Goal: Book appointment/travel/reservation

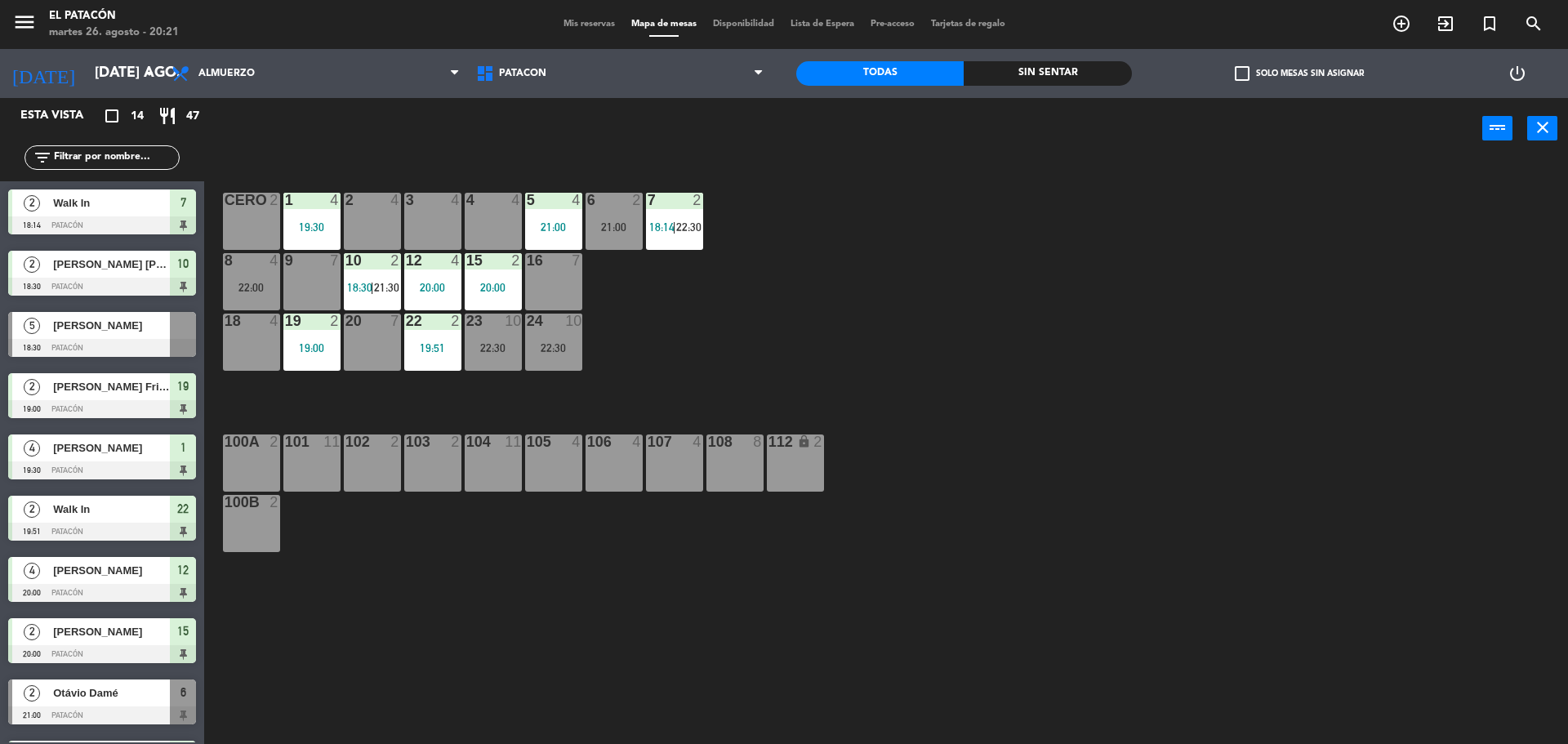
scroll to position [184, 0]
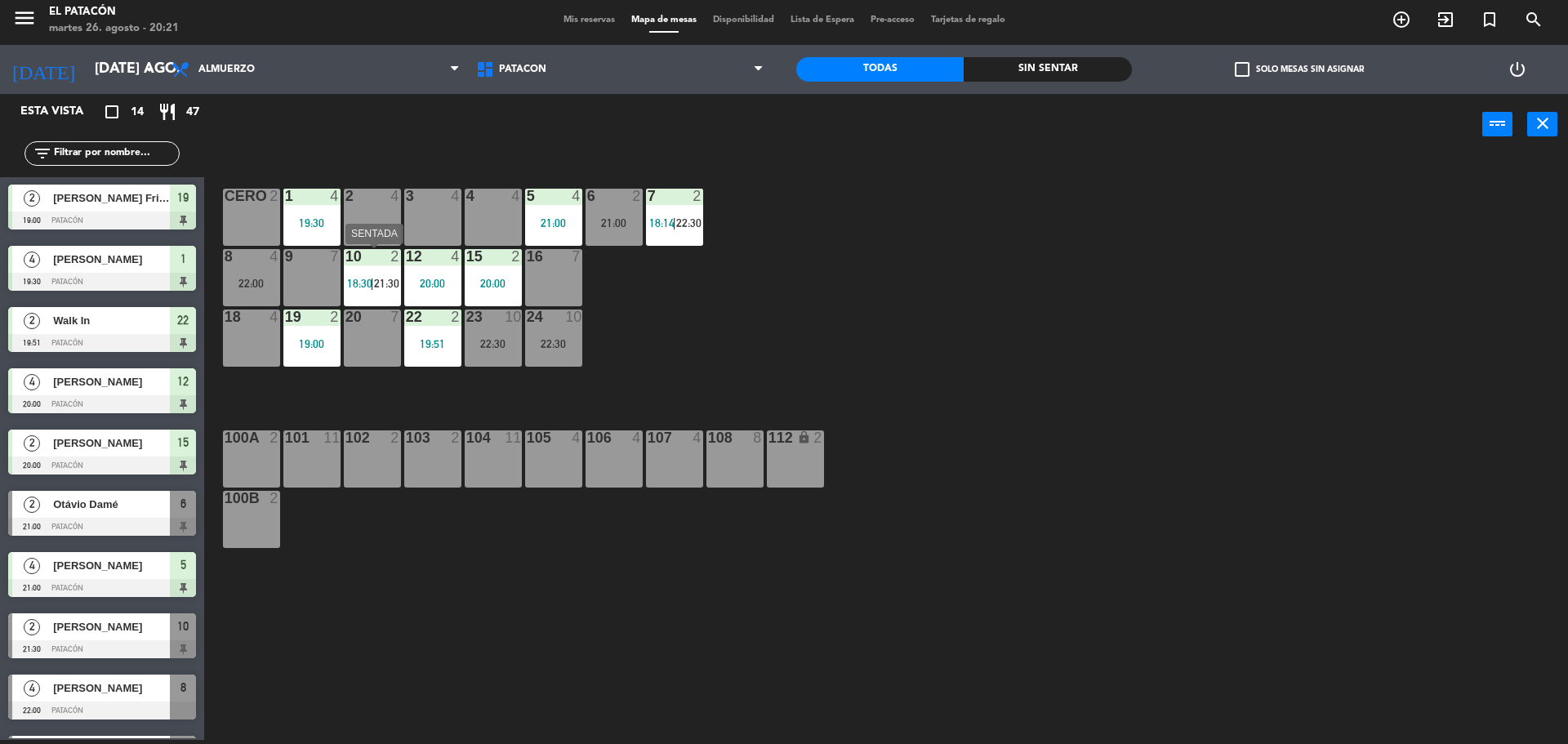
click at [378, 283] on span "21:30" at bounding box center [387, 283] width 25 height 13
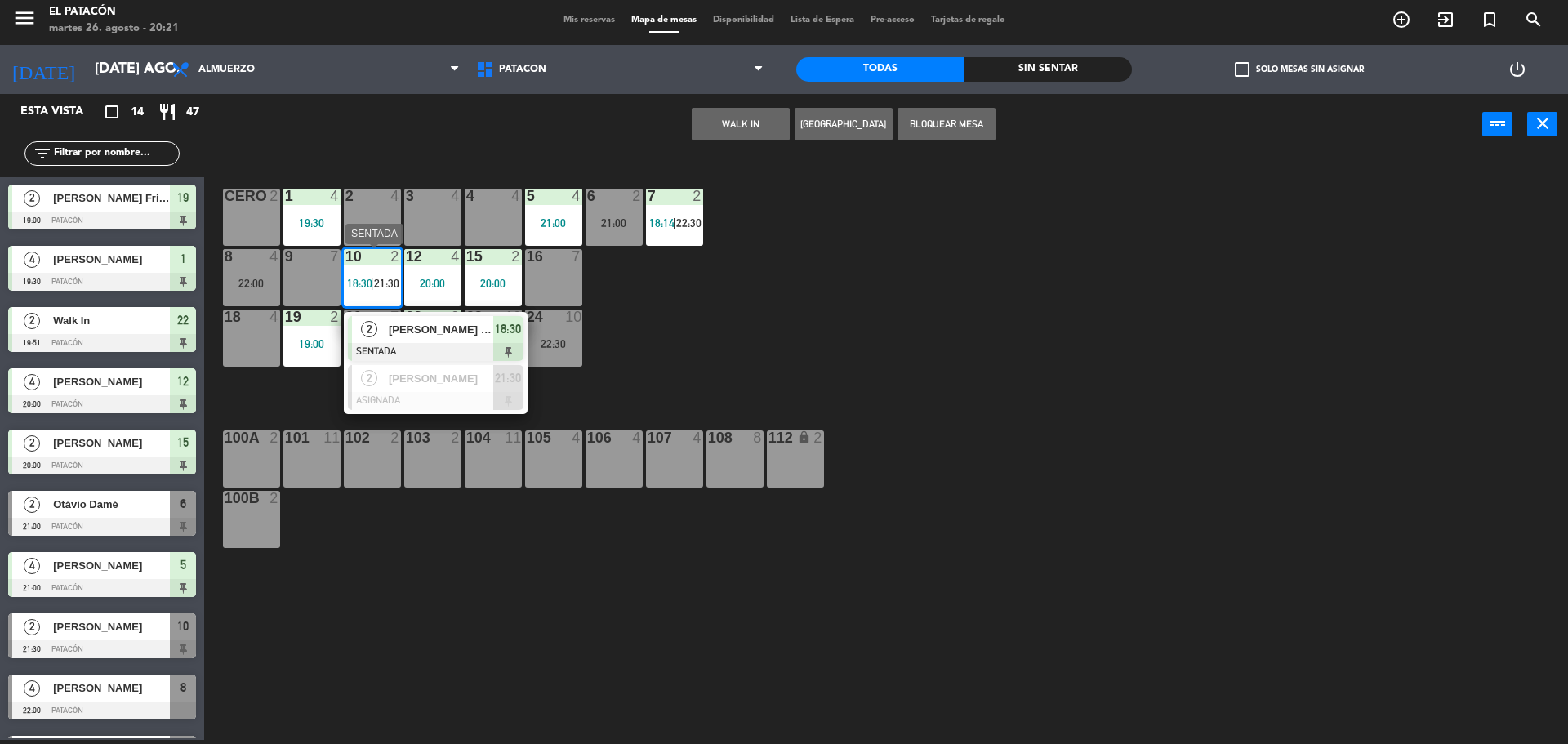
click at [398, 324] on span "[PERSON_NAME] [PERSON_NAME]" at bounding box center [441, 329] width 105 height 17
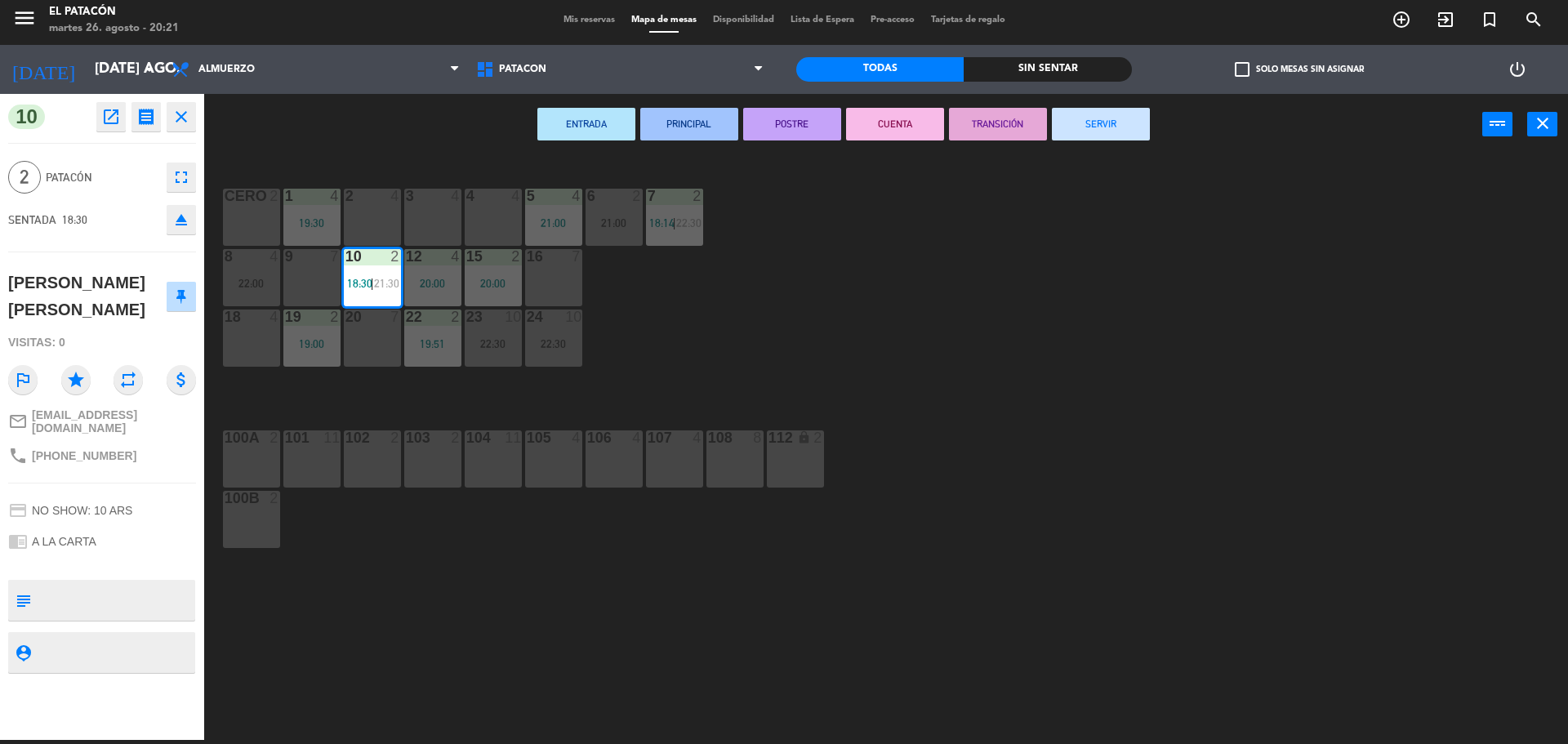
click at [1101, 124] on button "SERVIR" at bounding box center [1100, 124] width 98 height 32
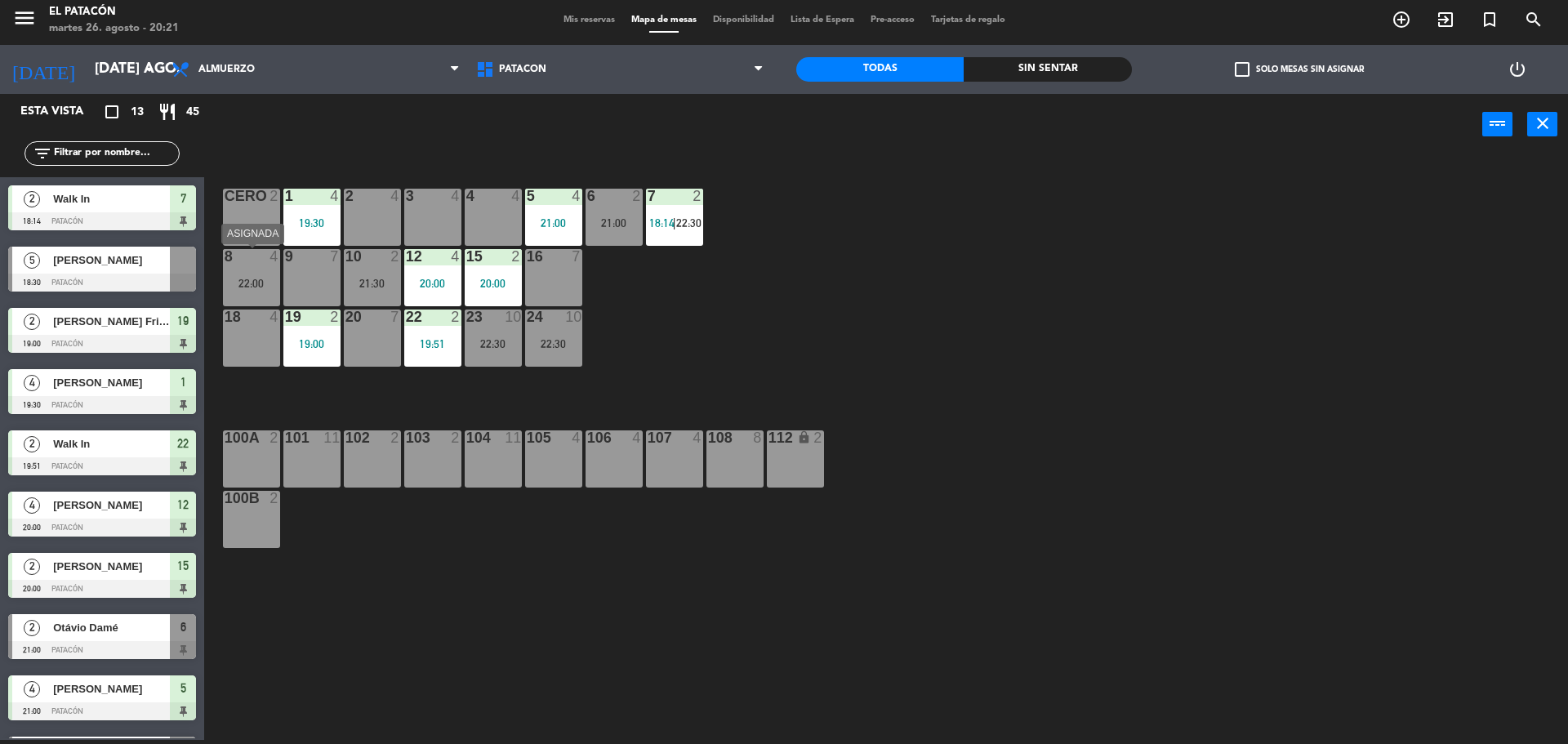
click at [268, 277] on div "22:00" at bounding box center [252, 283] width 57 height 13
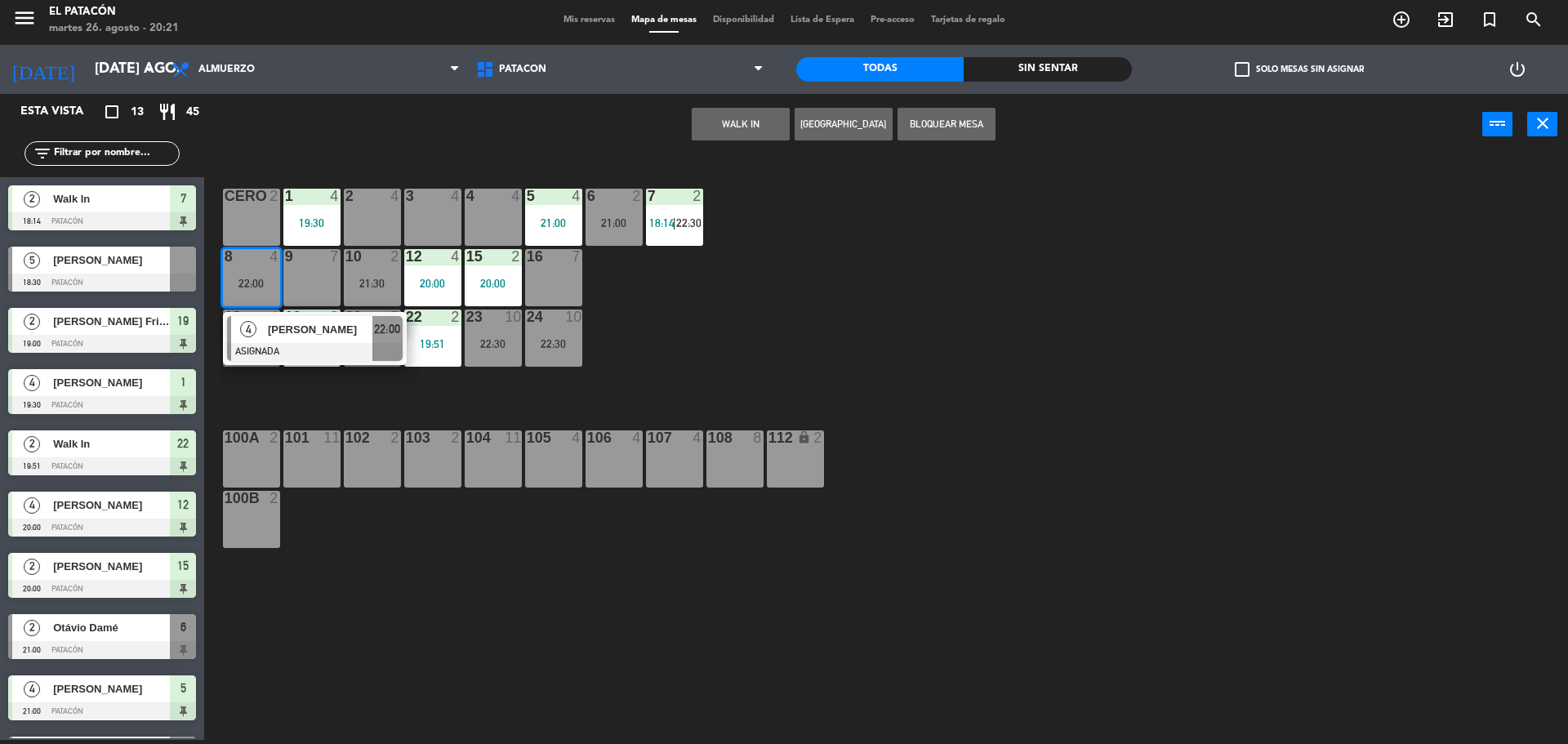
click at [871, 346] on div "1 4 19:30 2 4 3 4 4 4 5 4 21:00 6 2 21:00 7 2 18:14 | 22:30 CERO 2 8 4 22:00 4 …" at bounding box center [893, 451] width 1348 height 585
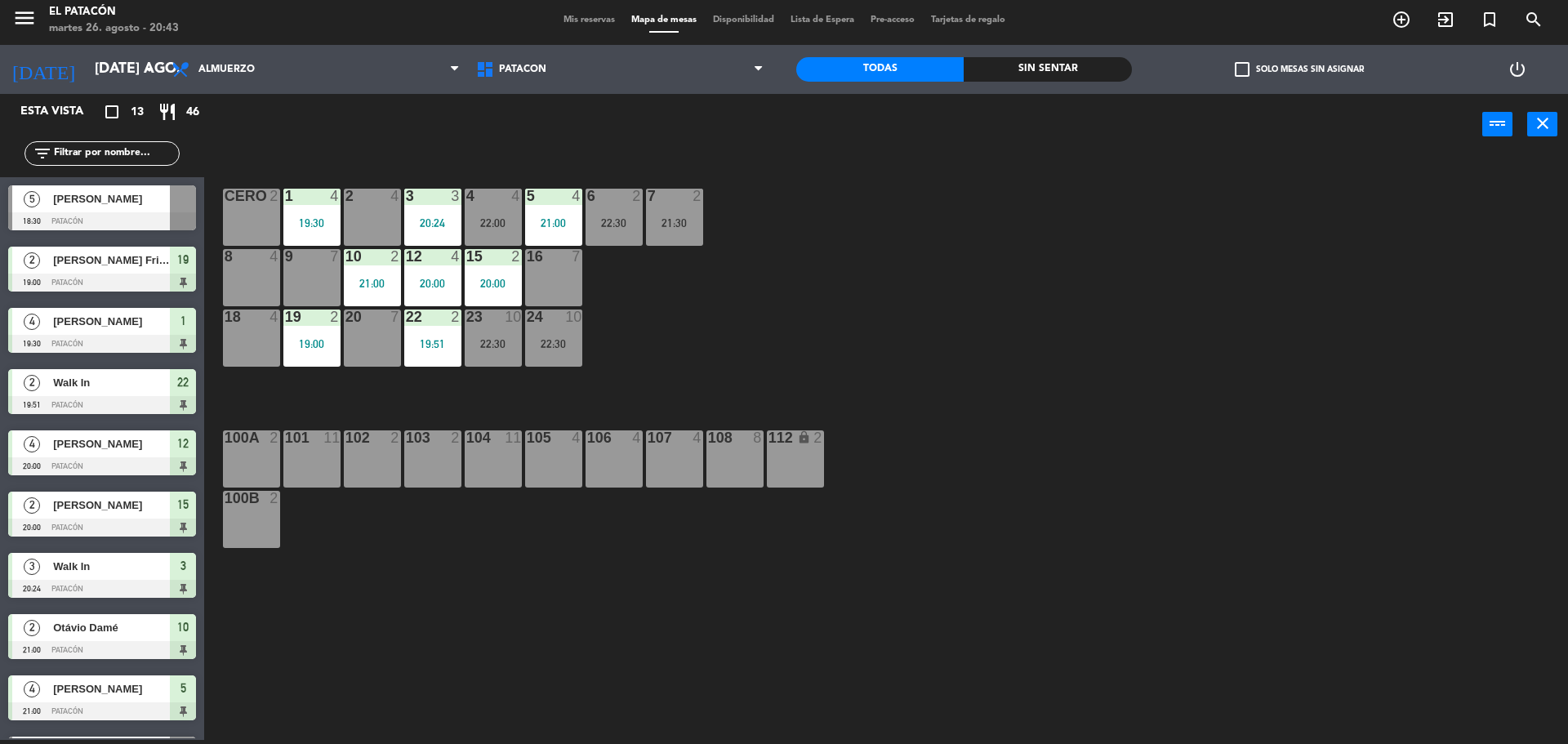
click at [632, 325] on div "1 4 19:30 2 4 3 3 20:24 4 4 22:00 5 4 21:00 6 2 22:30 7 2 21:30 CERO 2 8 4 9 7 …" at bounding box center [893, 451] width 1348 height 585
click at [1060, 442] on div "1 4 19:30 2 4 3 3 20:24 4 4 22:00 5 4 21:00 6 2 22:30 7 2 21:30 CERO 2 8 4 9 7 …" at bounding box center [893, 451] width 1348 height 585
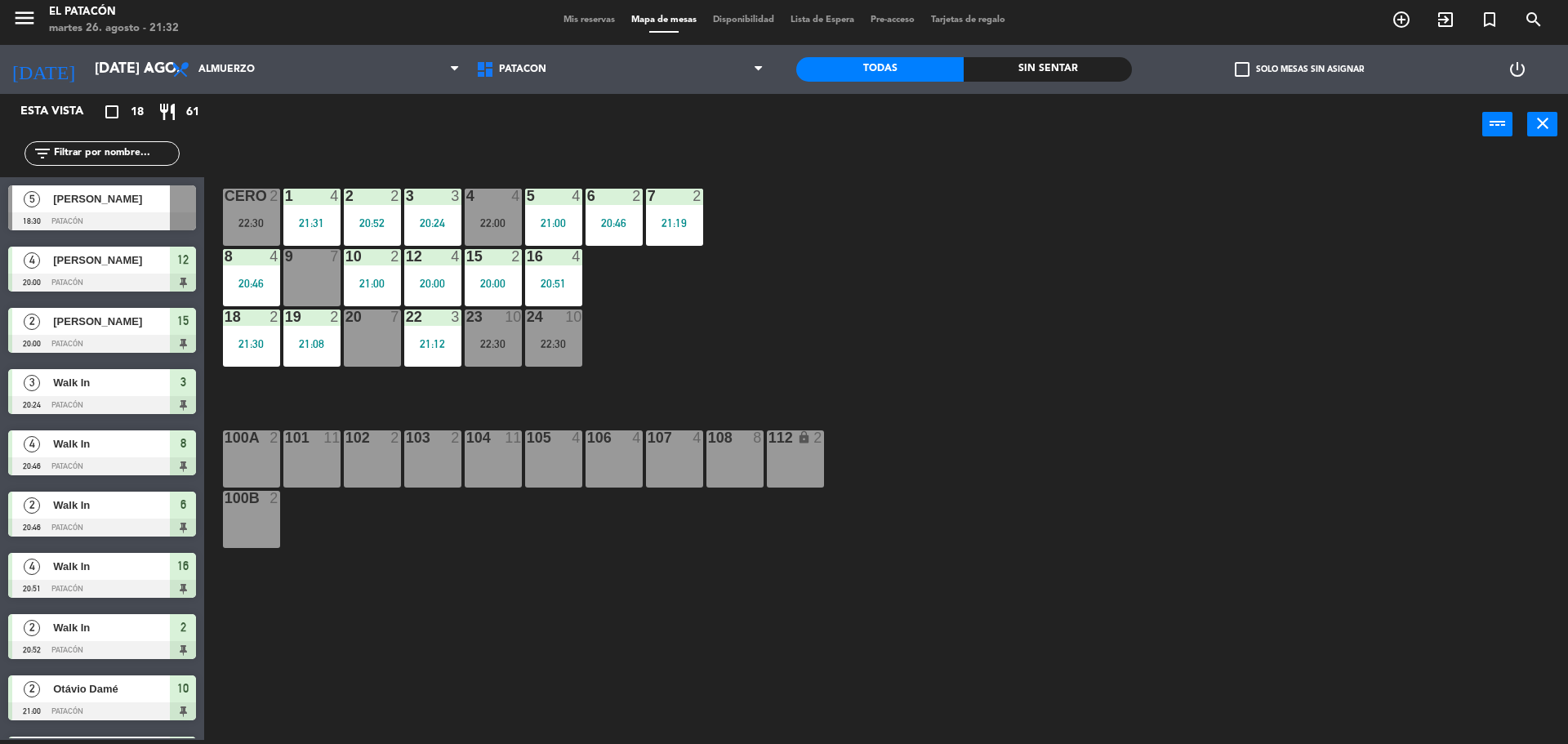
click at [1013, 282] on div "1 4 21:31 2 2 20:52 3 3 20:24 4 4 22:00 5 4 21:00 6 2 20:46 7 2 21:19 CERO 2 22…" at bounding box center [893, 451] width 1348 height 585
click at [550, 343] on div "22:30" at bounding box center [553, 343] width 57 height 12
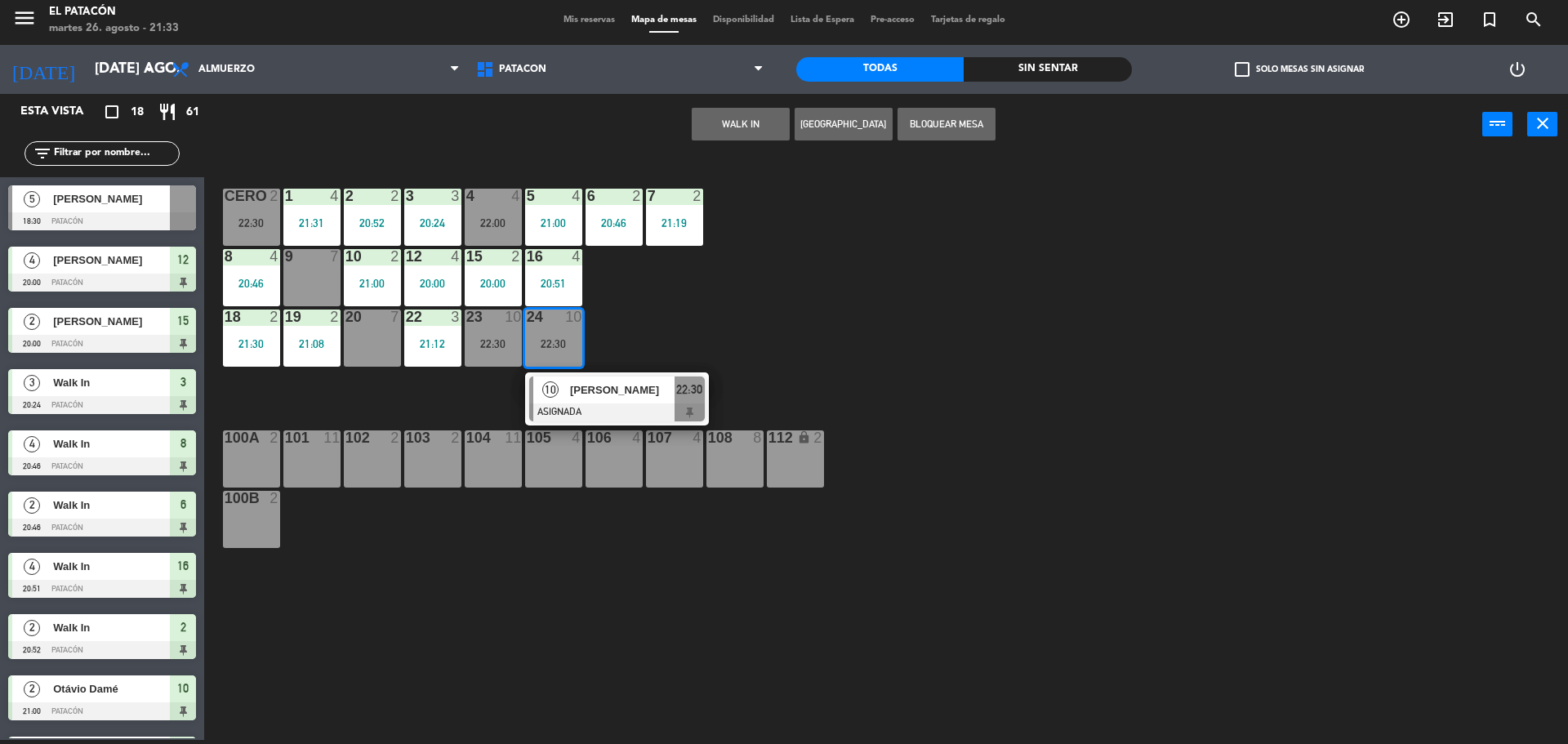
click at [553, 382] on span "10" at bounding box center [550, 389] width 16 height 16
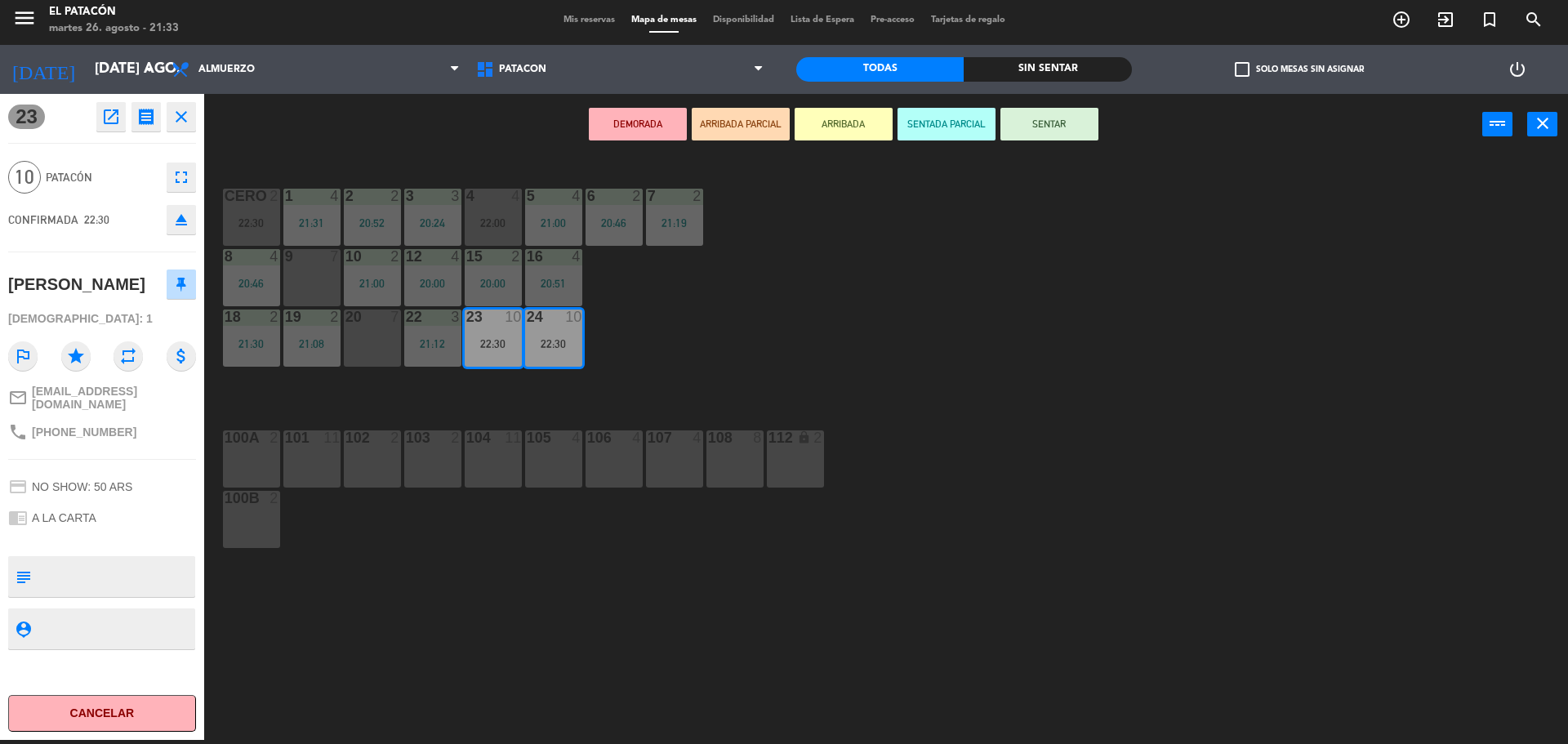
click at [930, 245] on div "1 4 21:31 2 2 20:52 3 3 20:24 4 4 22:00 5 4 21:00 6 2 20:46 7 2 21:19 CERO 2 22…" at bounding box center [893, 451] width 1348 height 585
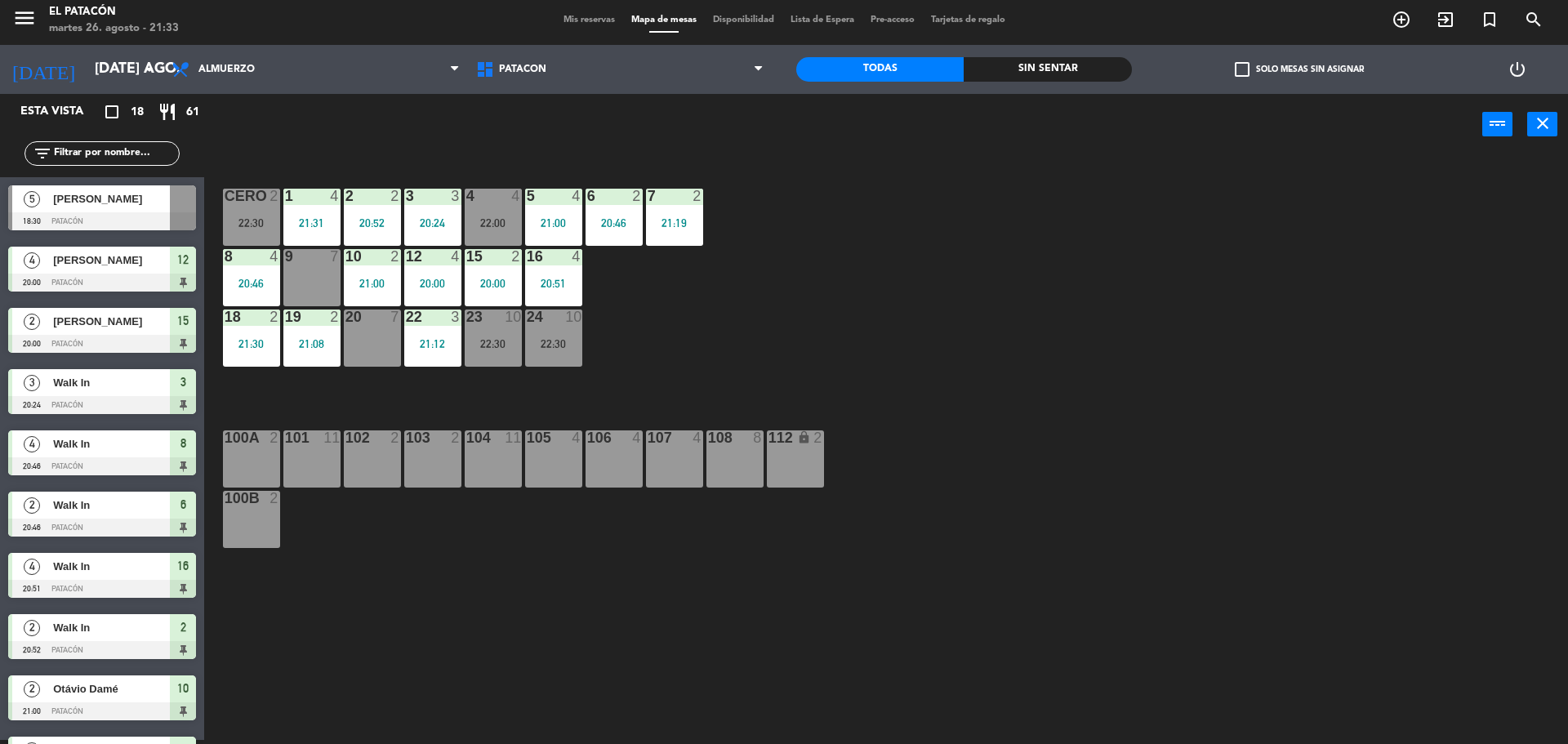
scroll to position [4, 0]
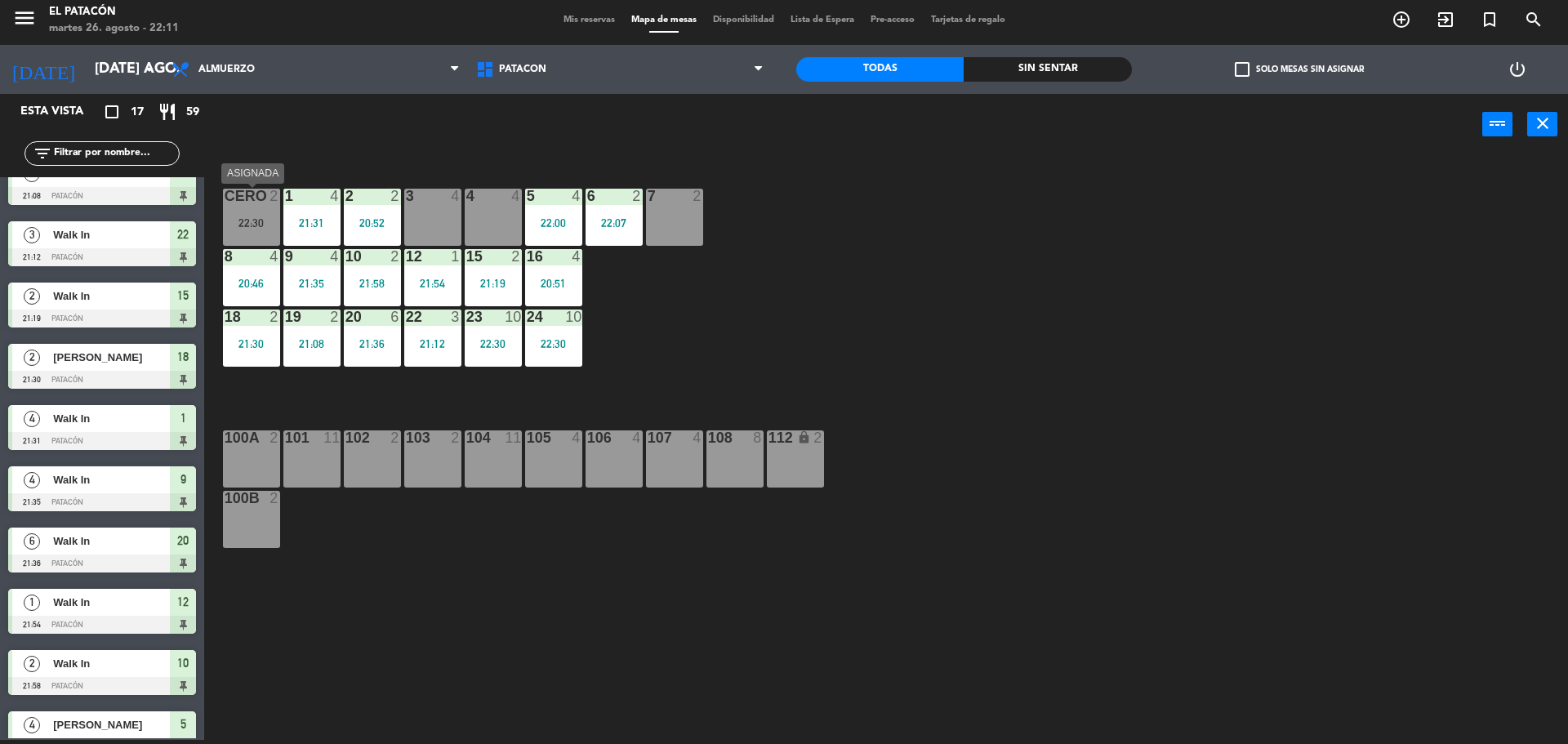
click at [270, 220] on div "22:30" at bounding box center [252, 223] width 57 height 12
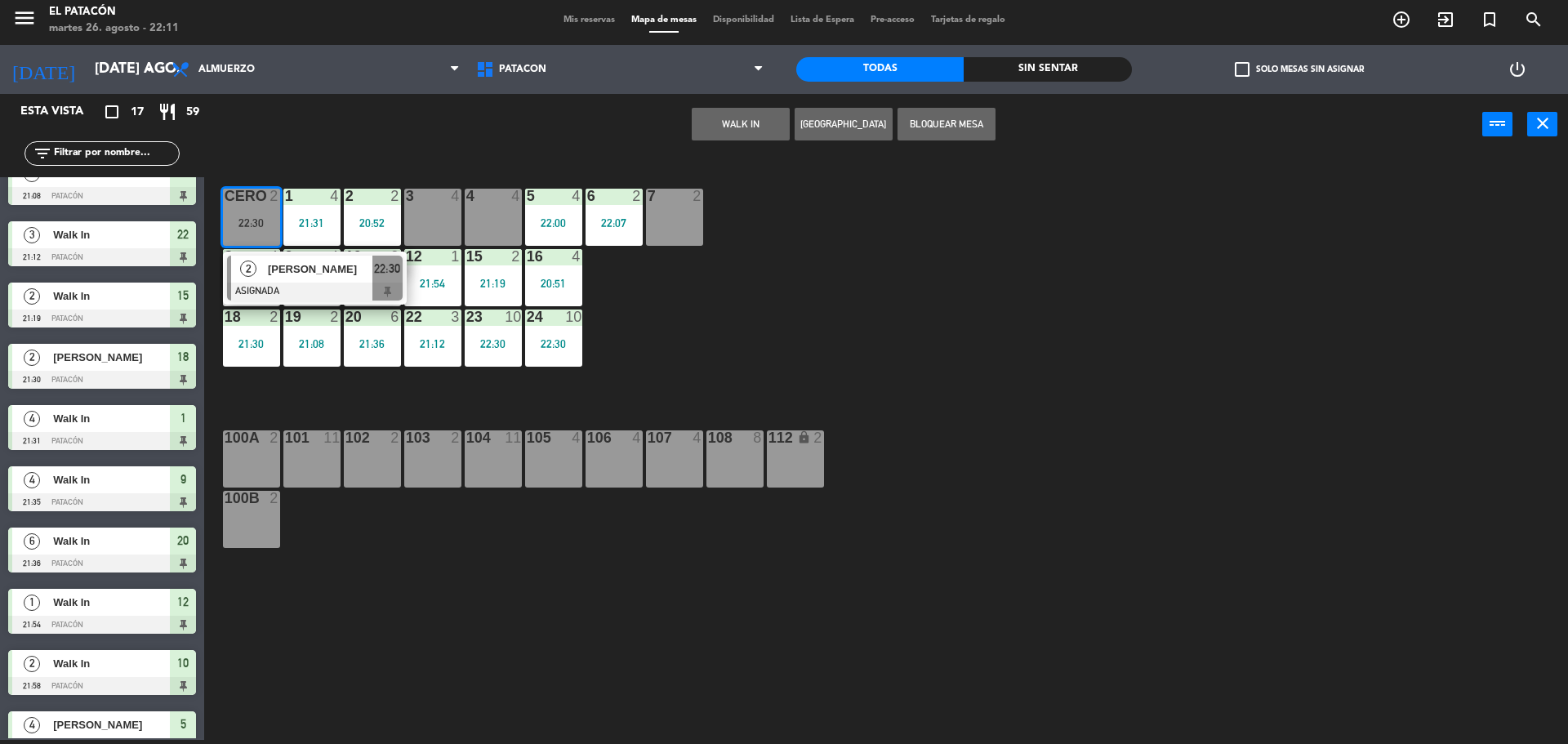
click at [834, 372] on div "1 4 21:31 2 2 20:52 3 4 4 4 5 4 22:00 6 2 22:07 7 2 CERO 2 22:30 2 [PERSON_NAME…" at bounding box center [893, 451] width 1348 height 585
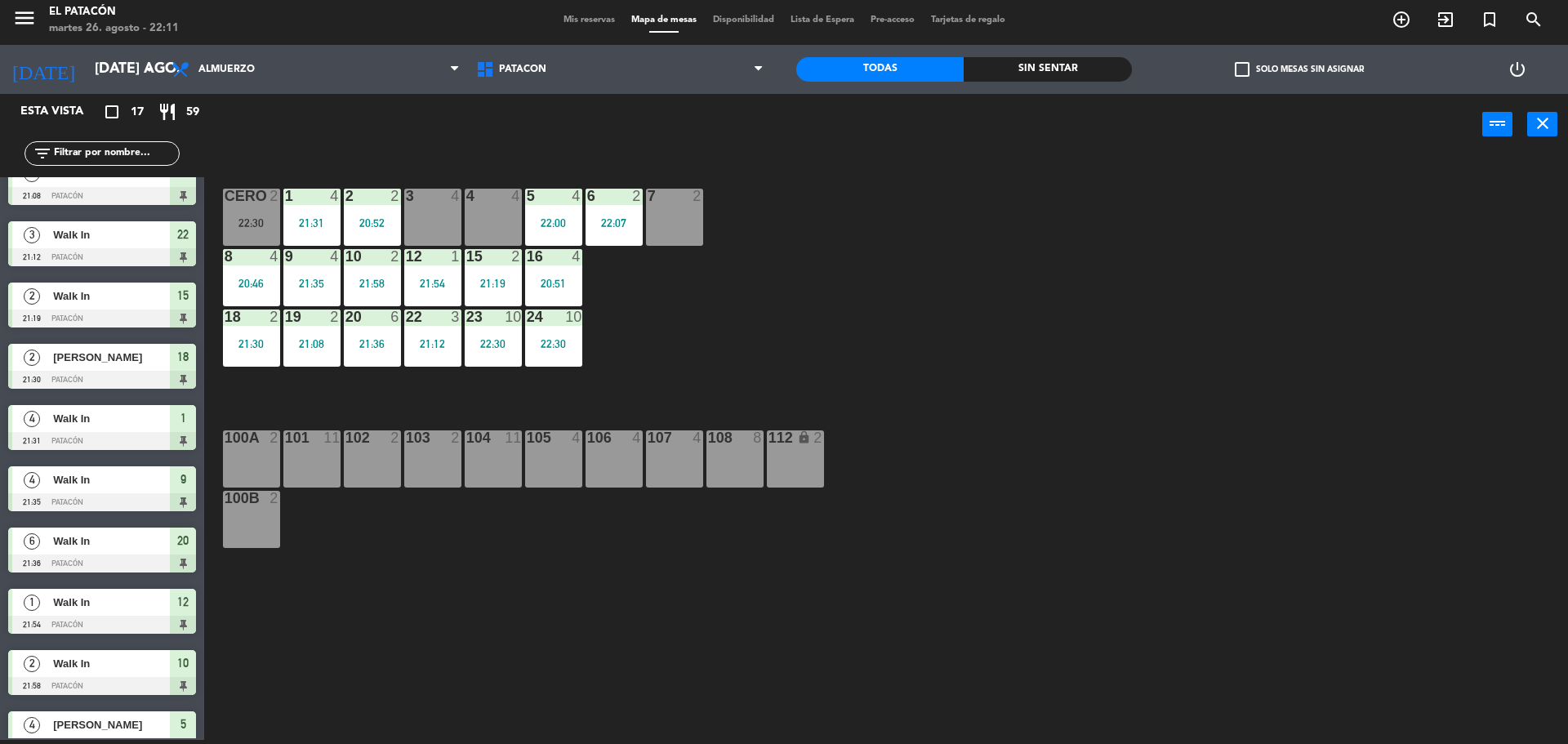
click at [261, 221] on div "22:30" at bounding box center [252, 223] width 57 height 12
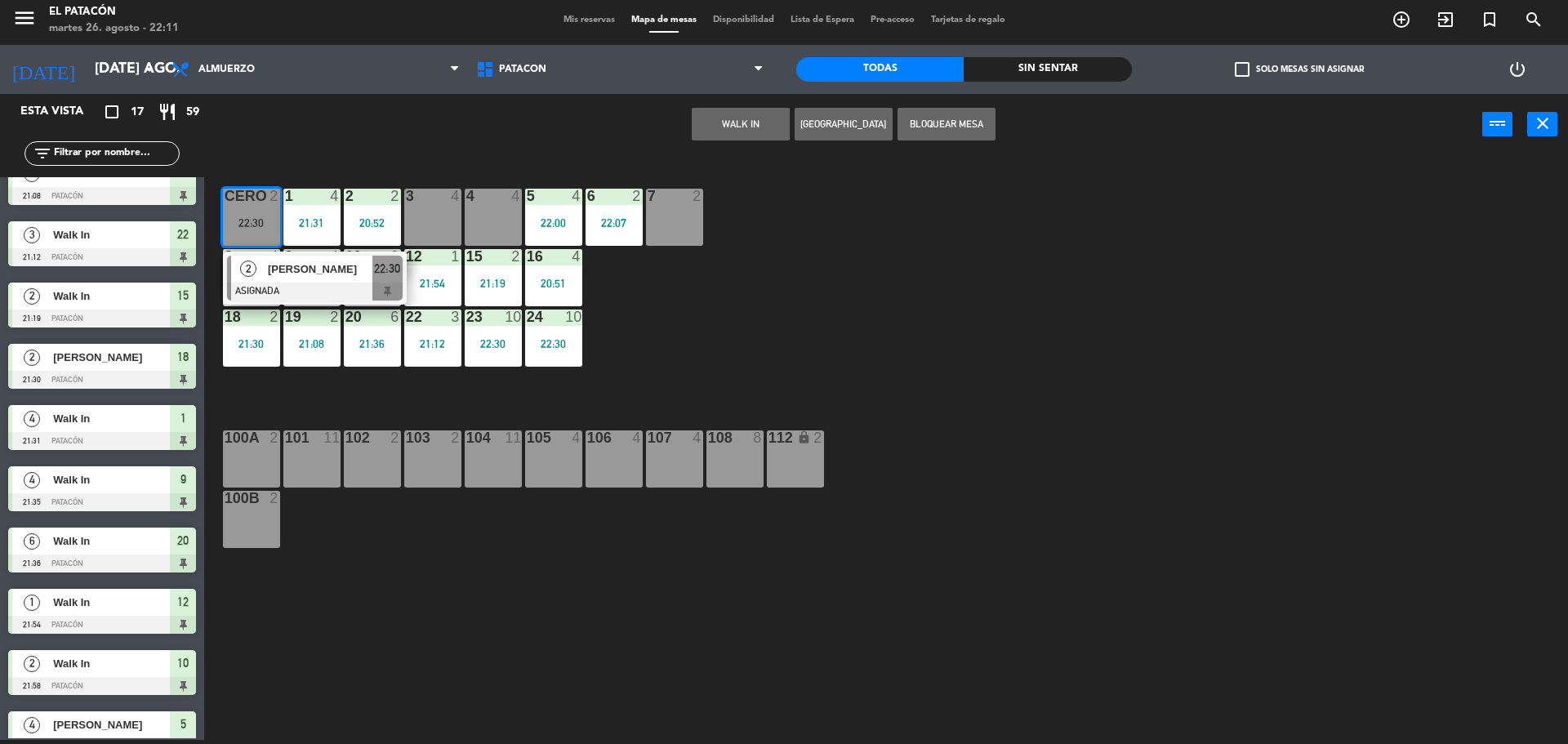
click at [496, 218] on div "4 4" at bounding box center [493, 218] width 57 height 57
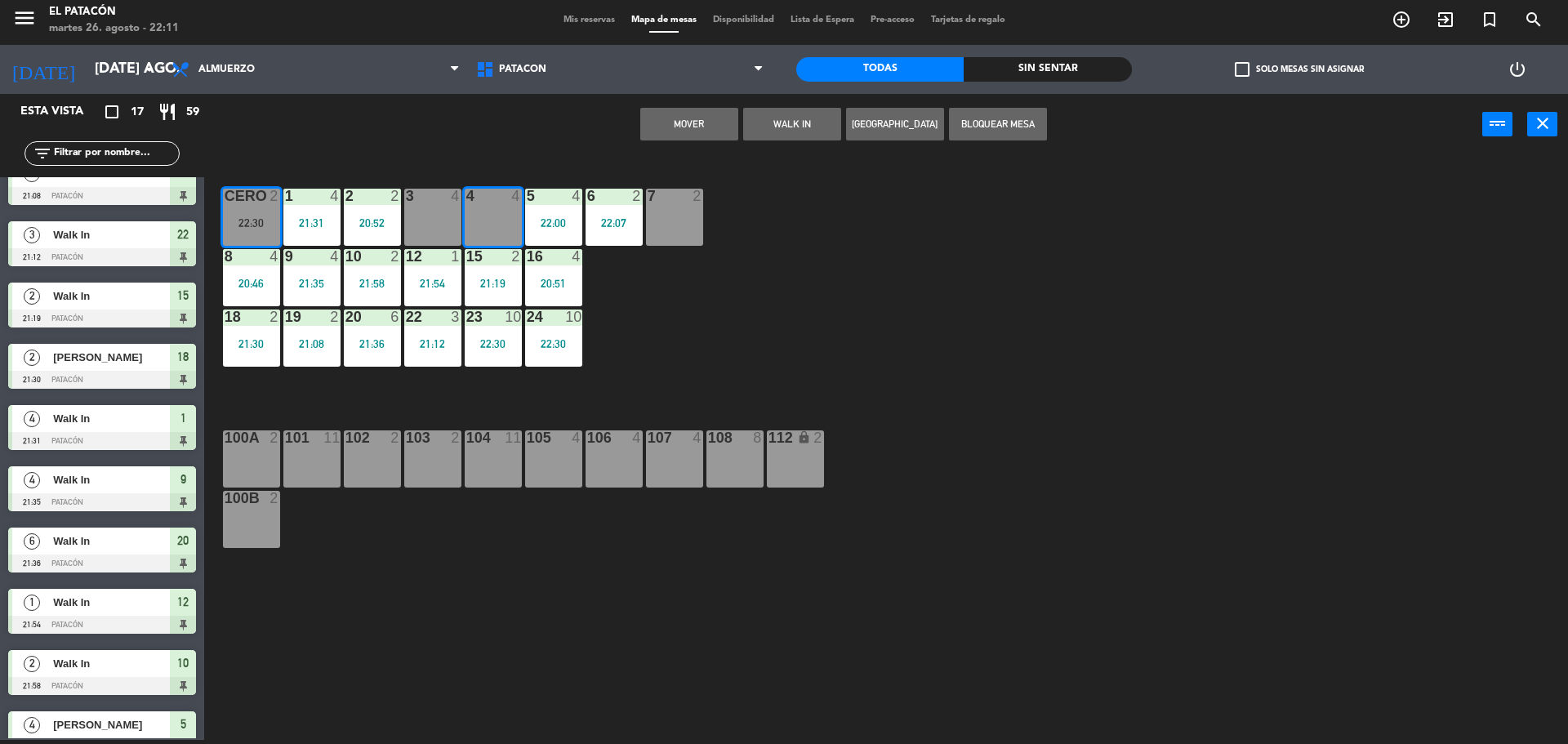
click at [692, 115] on button "Mover" at bounding box center [689, 124] width 98 height 32
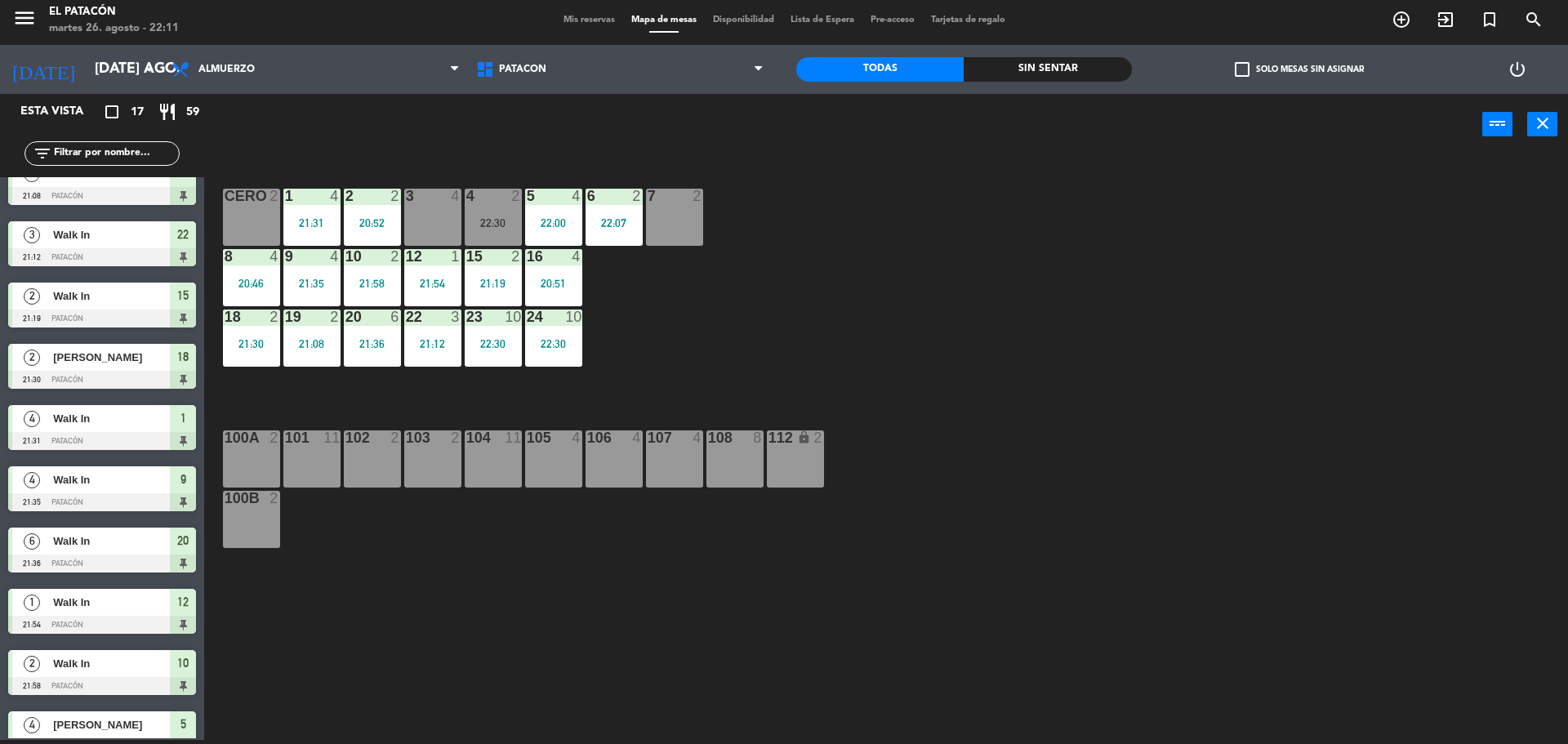
click at [487, 210] on div "4 2 22:30" at bounding box center [493, 218] width 57 height 57
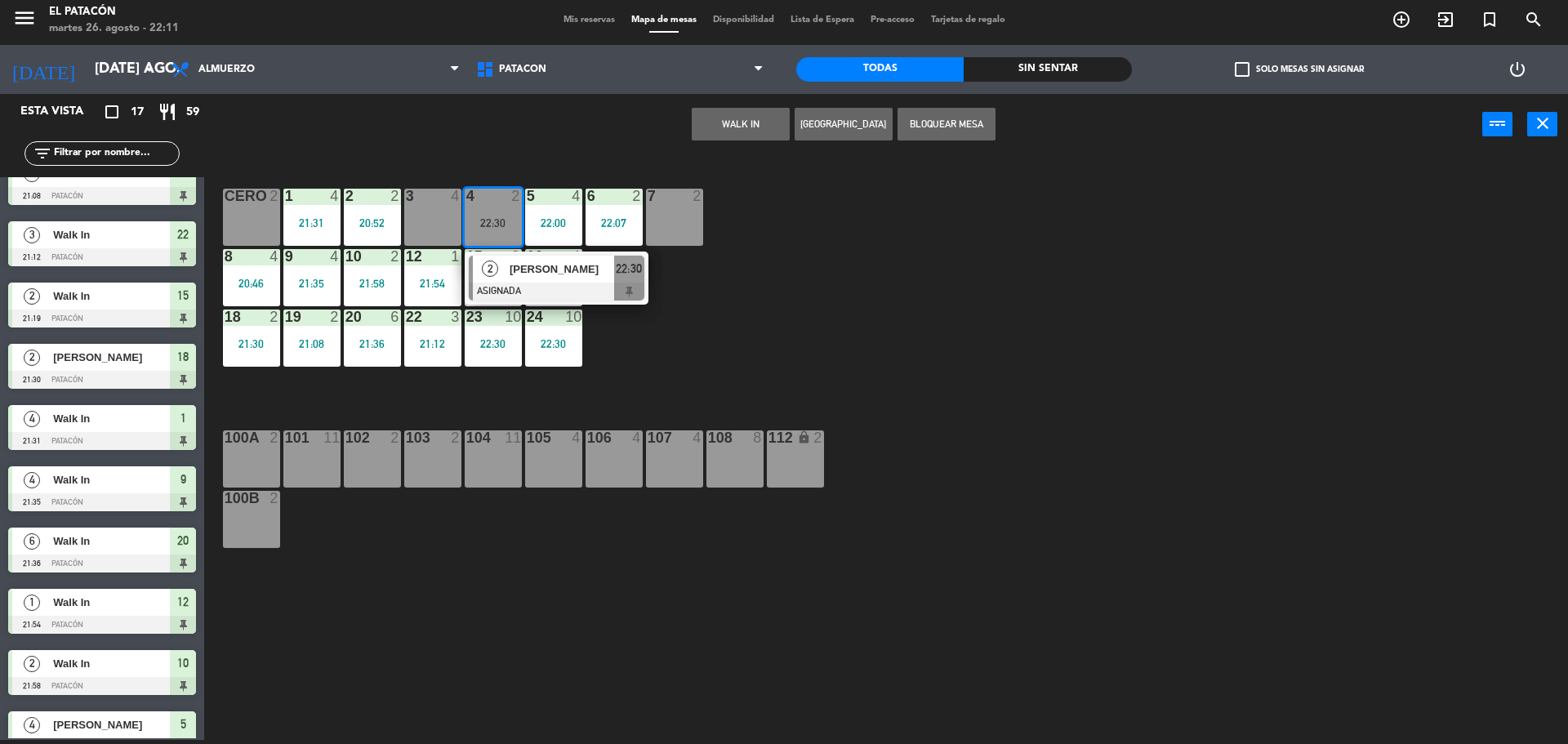
click at [457, 215] on div "3 4" at bounding box center [433, 218] width 57 height 57
click at [693, 111] on button "Mover" at bounding box center [689, 124] width 98 height 32
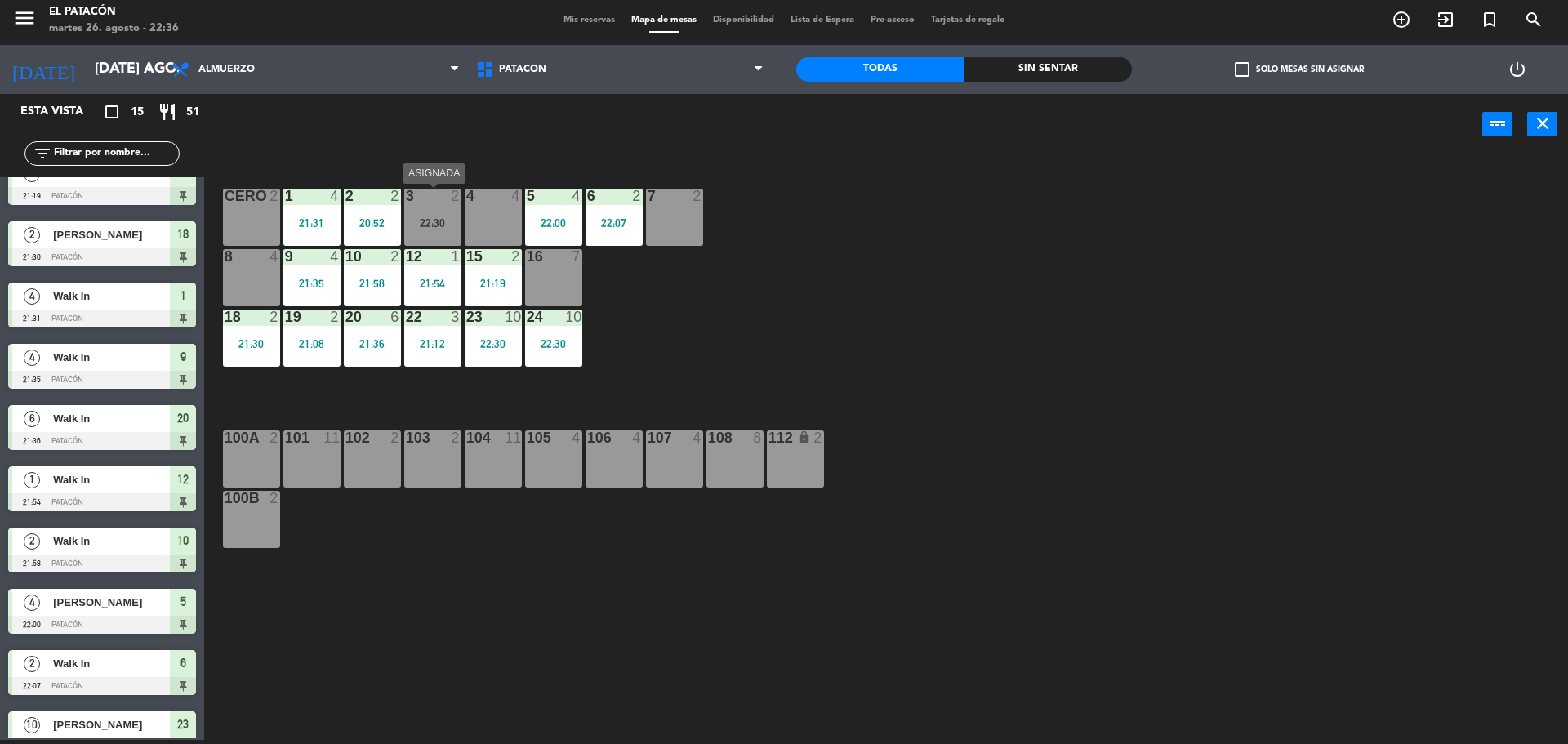
click at [420, 214] on div "3 2 22:30" at bounding box center [433, 218] width 57 height 57
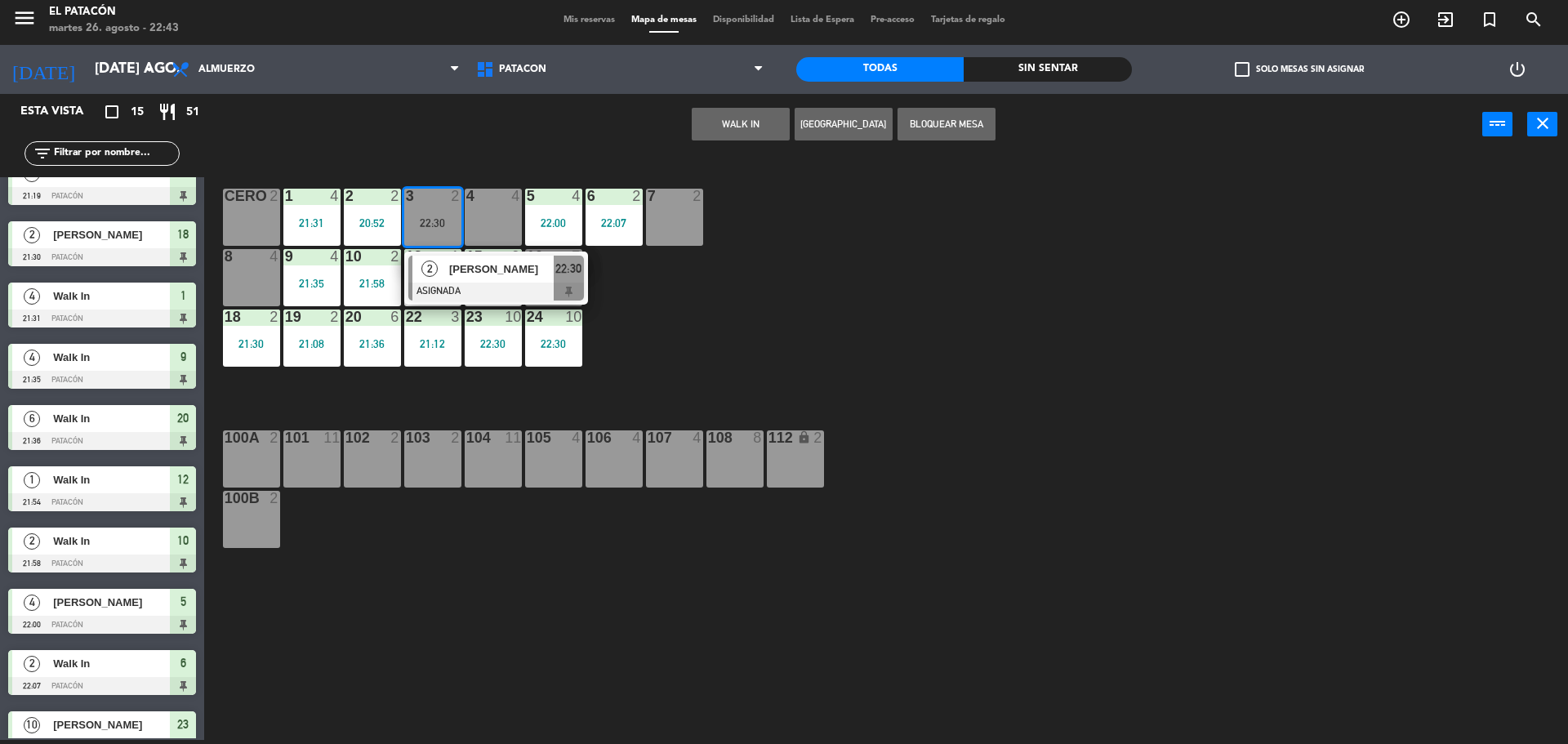
click at [674, 355] on div "1 4 21:31 2 2 20:52 3 2 22:30 2 [PERSON_NAME] ASIGNADA 22:30 4 4 5 4 22:00 6 2 …" at bounding box center [893, 451] width 1348 height 585
